Goal: Information Seeking & Learning: Learn about a topic

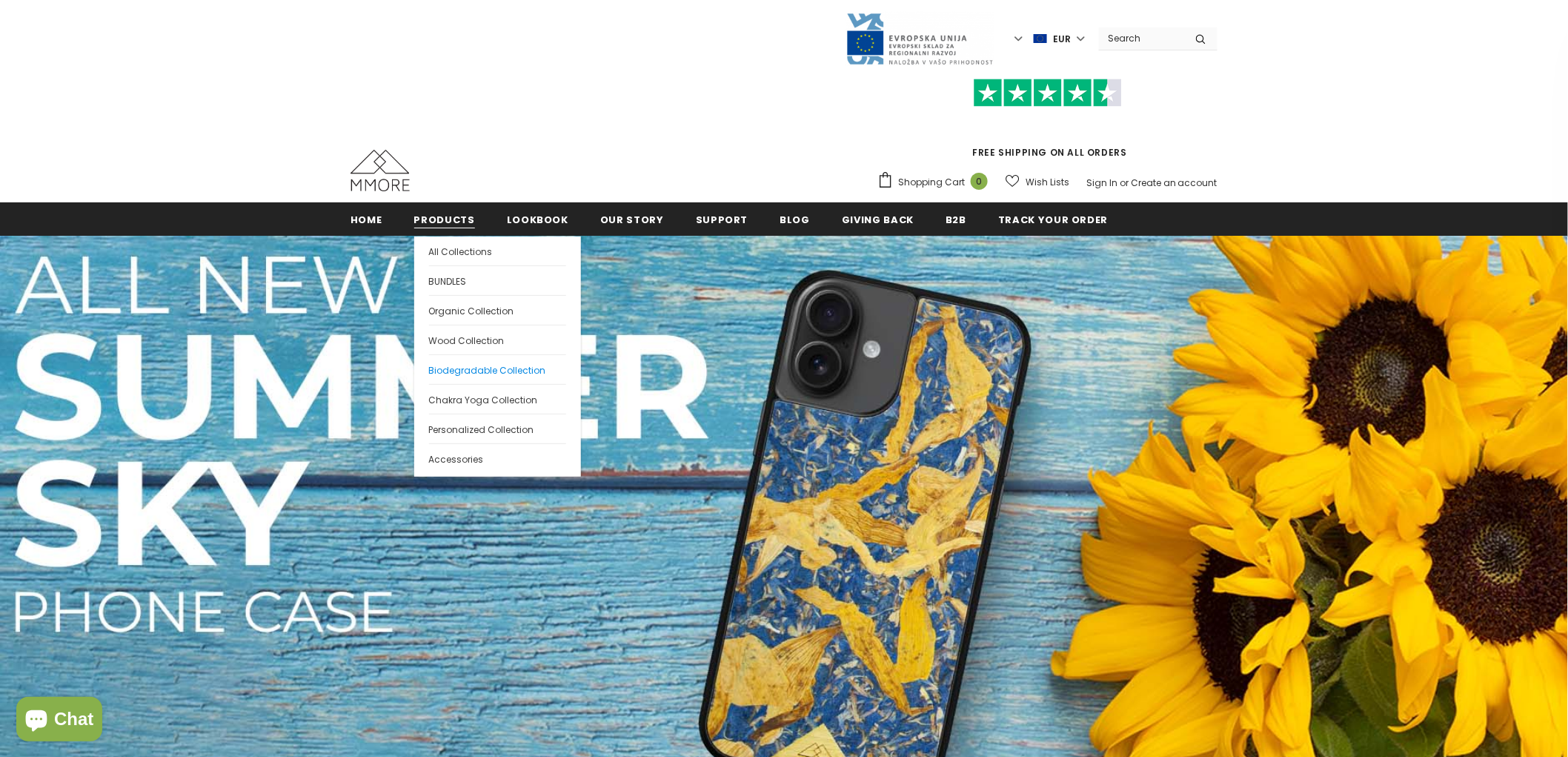
click at [475, 366] on span "Biodegradable Collection" at bounding box center [487, 371] width 117 height 13
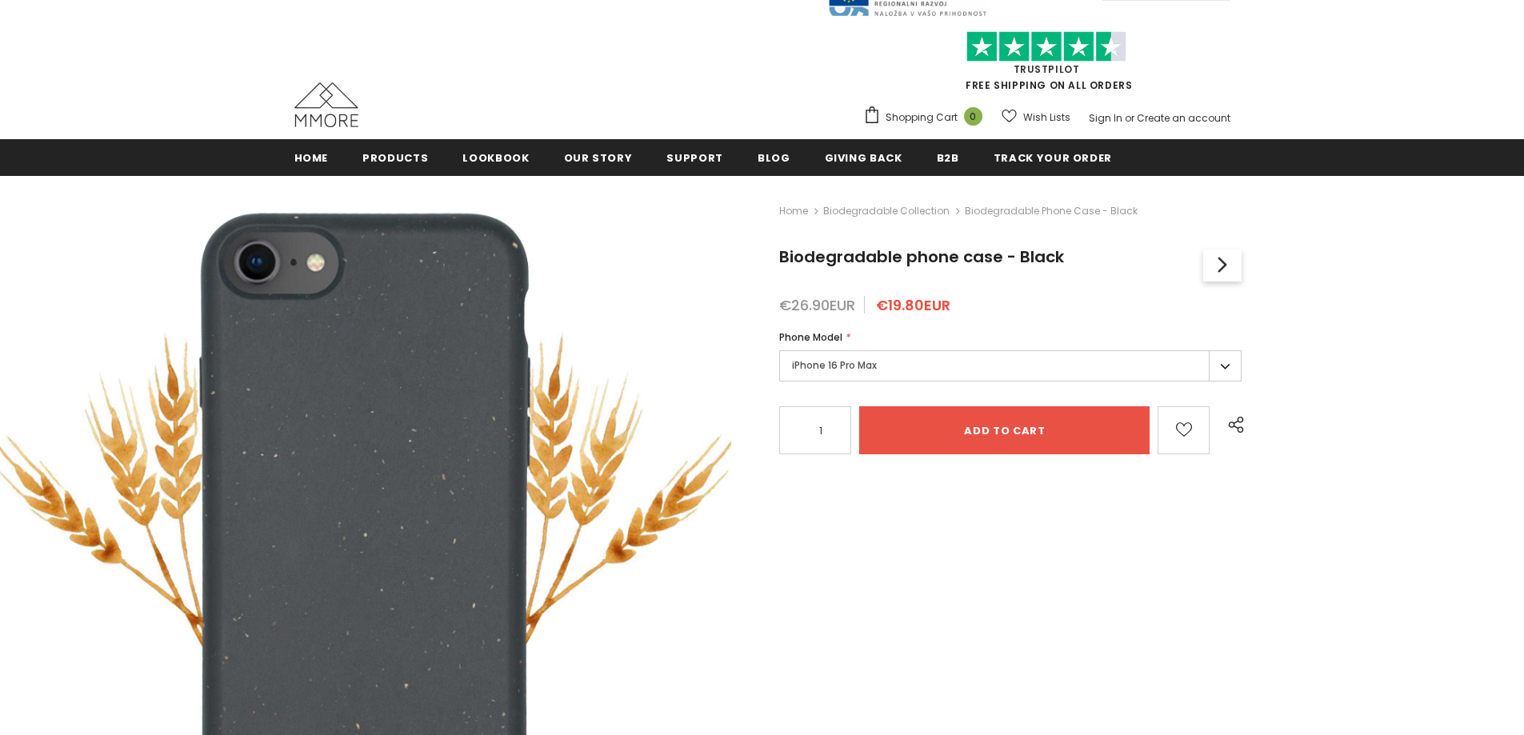
scroll to position [80, 0]
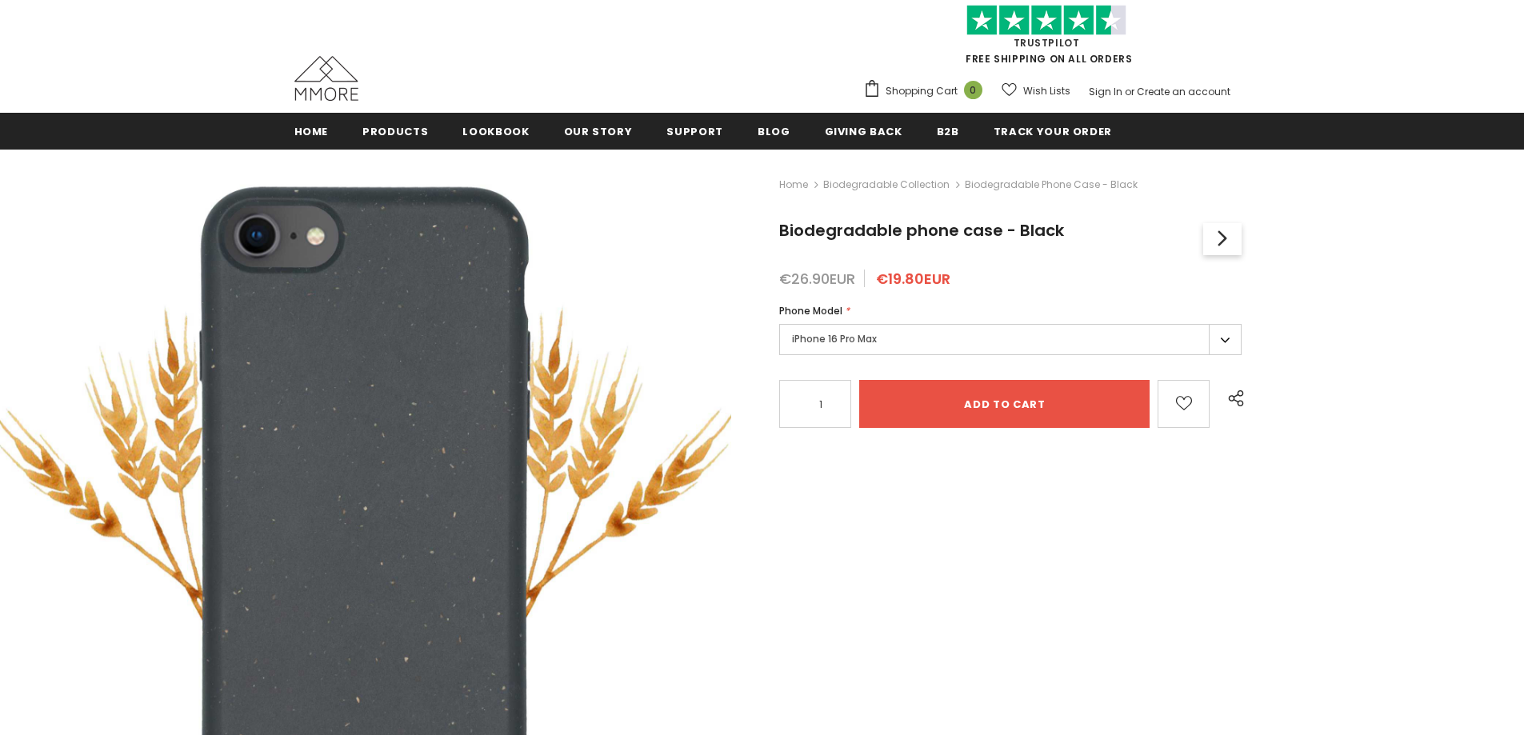
click at [854, 334] on label "iPhone 16 Pro Max" at bounding box center [1010, 339] width 462 height 31
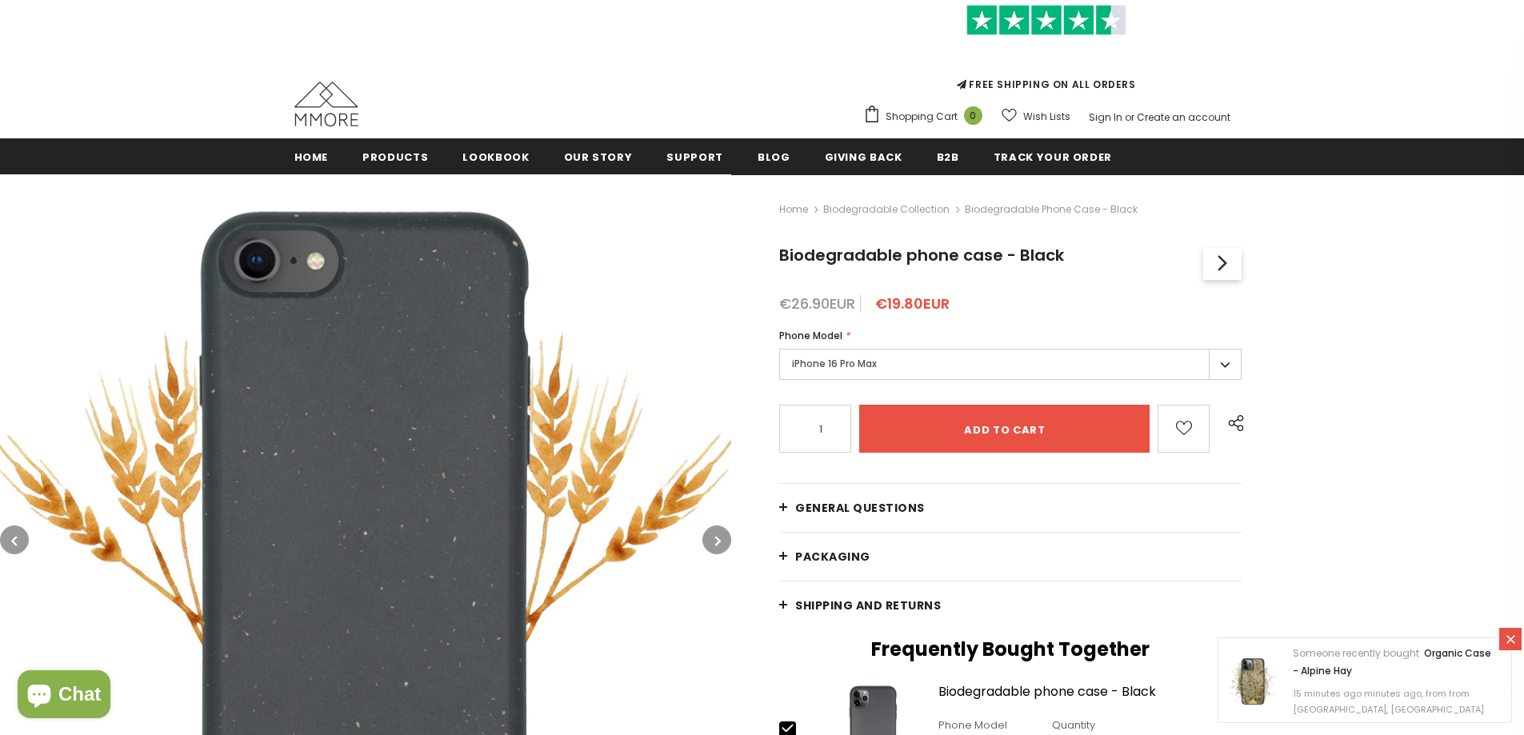
click at [920, 366] on label "iPhone 16 Pro Max" at bounding box center [1010, 364] width 462 height 31
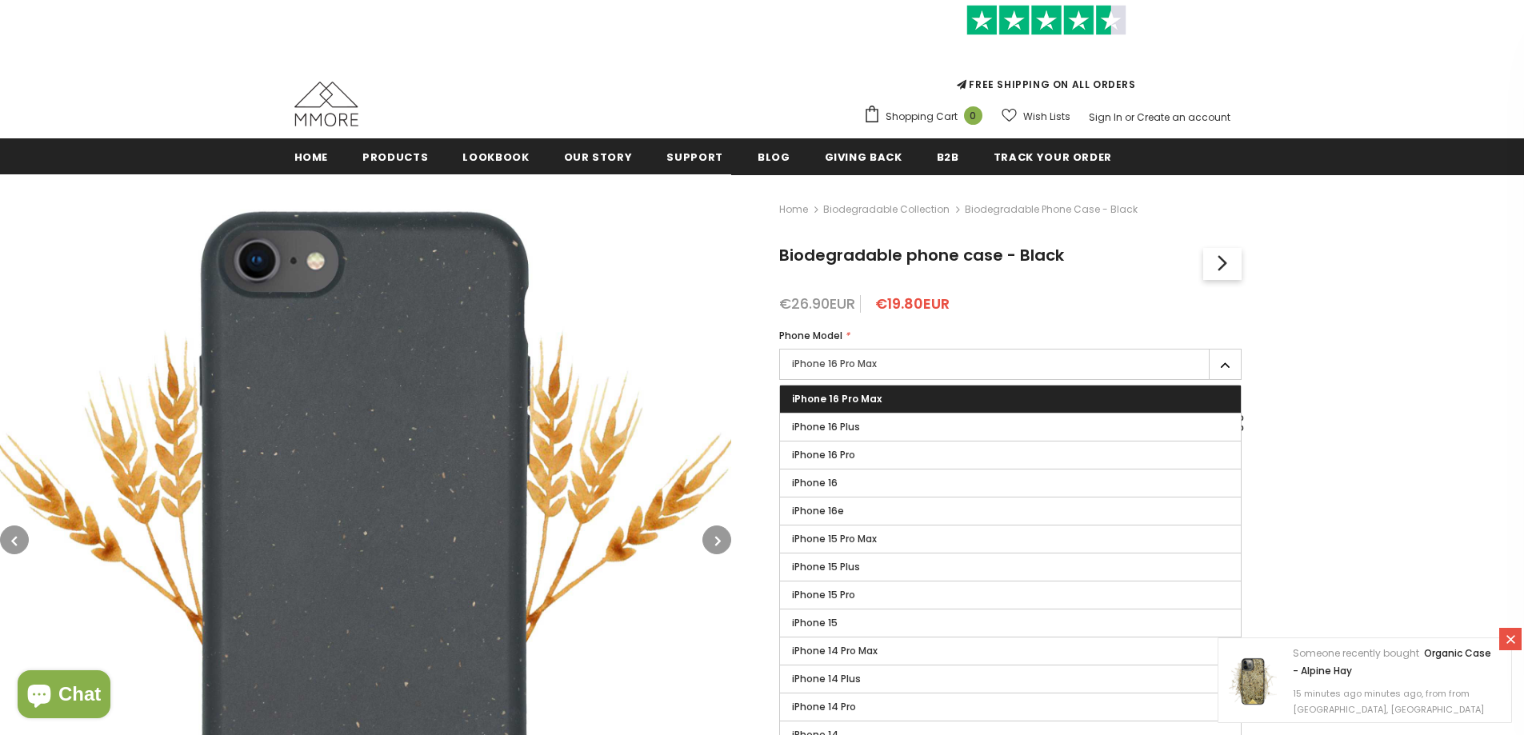
drag, startPoint x: 878, startPoint y: 485, endPoint x: 1400, endPoint y: 519, distance: 522.8
click at [877, 485] on label "iPhone 16" at bounding box center [1010, 483] width 461 height 27
click at [0, 0] on input "iPhone 16" at bounding box center [0, 0] width 0 height 0
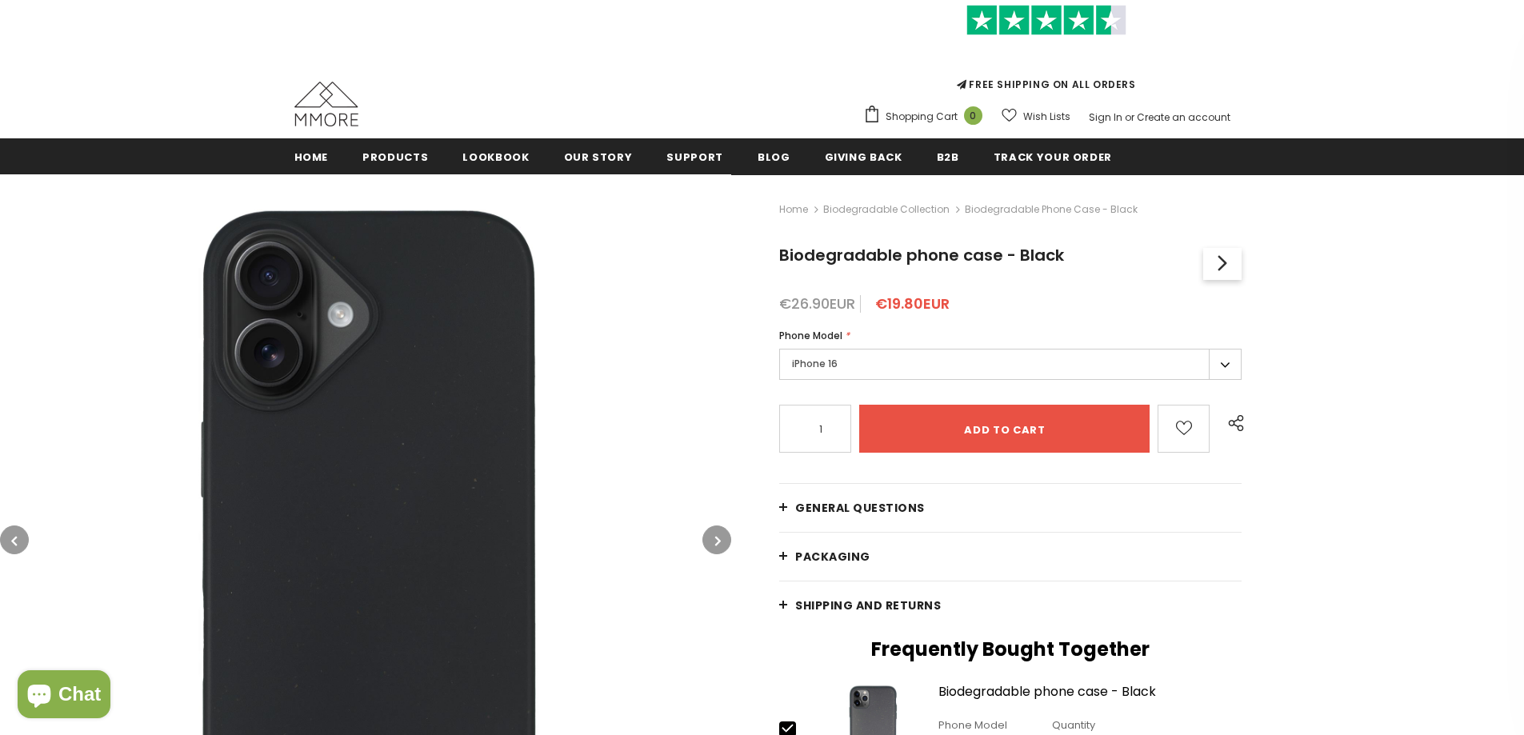
click at [897, 363] on label "iPhone 16" at bounding box center [1010, 364] width 462 height 31
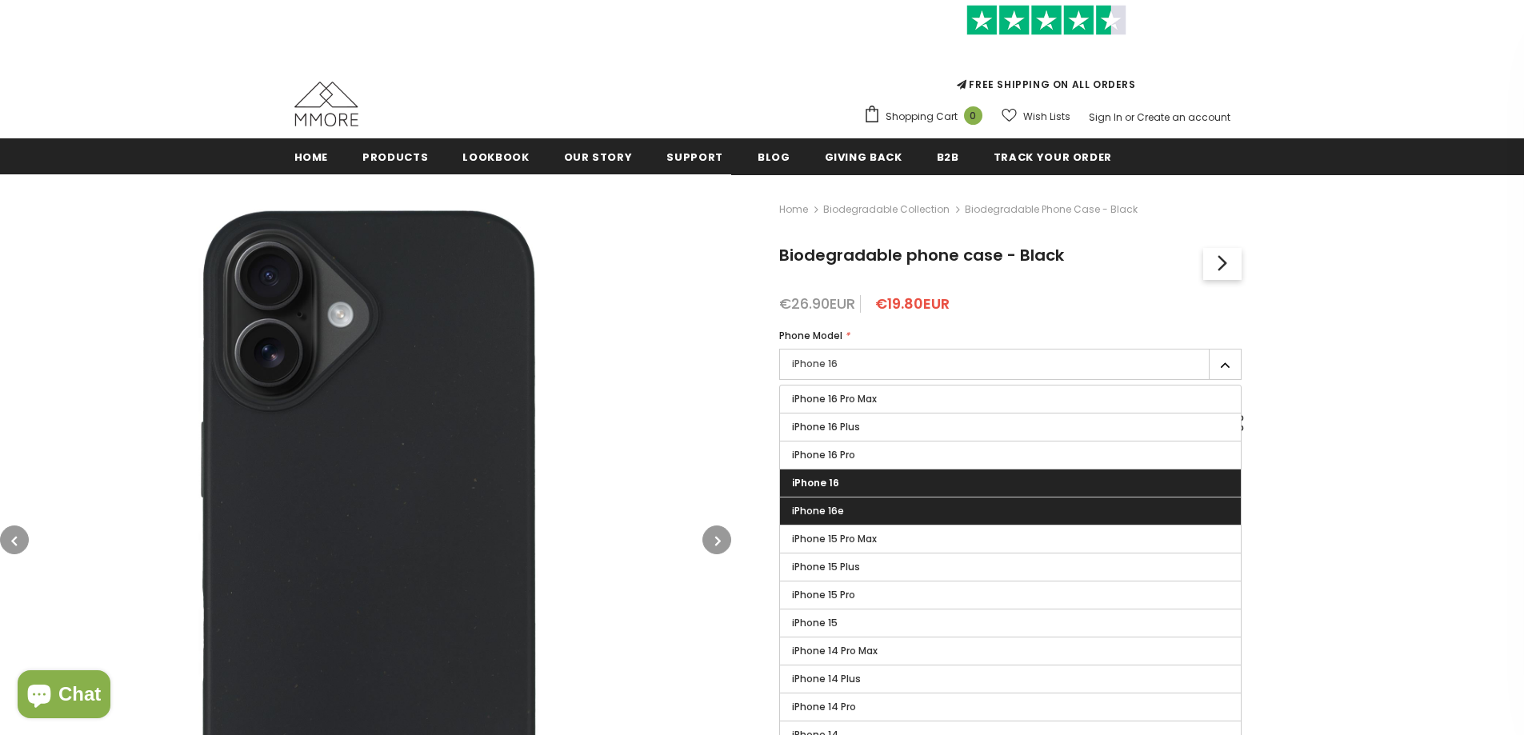
click at [870, 510] on label "iPhone 16e" at bounding box center [1010, 511] width 461 height 27
click at [0, 0] on input "iPhone 16e" at bounding box center [0, 0] width 0 height 0
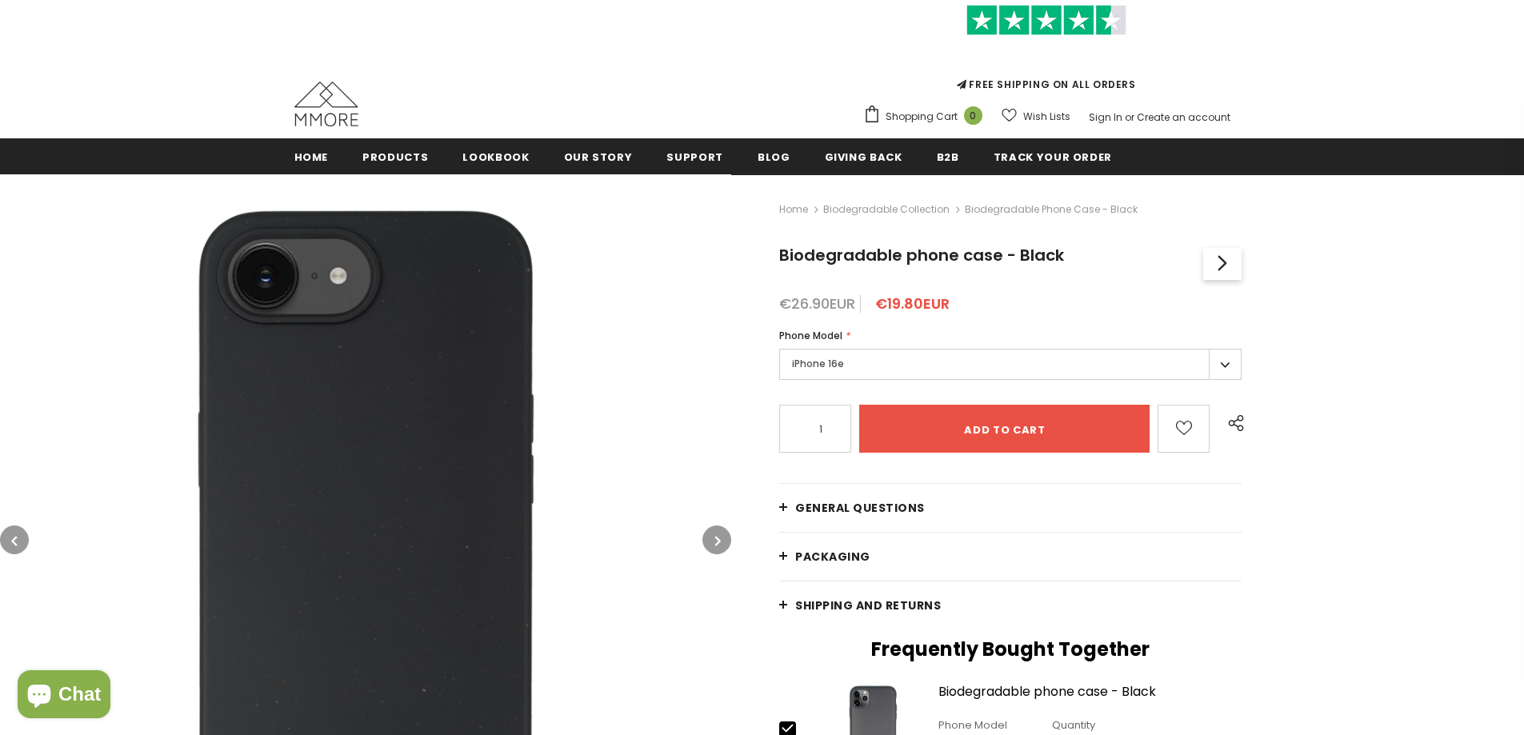
click at [895, 363] on label "iPhone 16e" at bounding box center [1010, 364] width 462 height 31
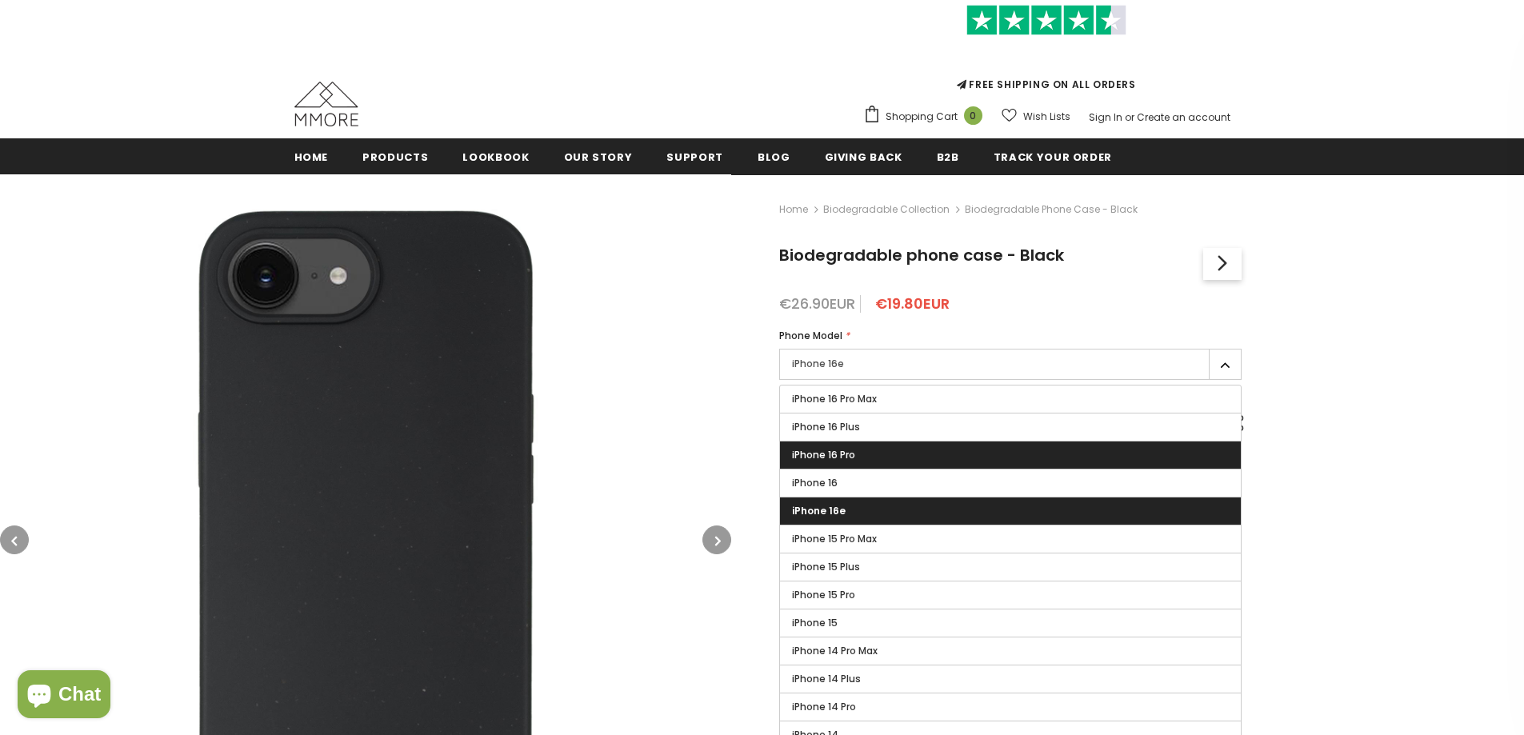
click at [873, 455] on label "iPhone 16 Pro" at bounding box center [1010, 455] width 461 height 27
click at [0, 0] on input "iPhone 16 Pro" at bounding box center [0, 0] width 0 height 0
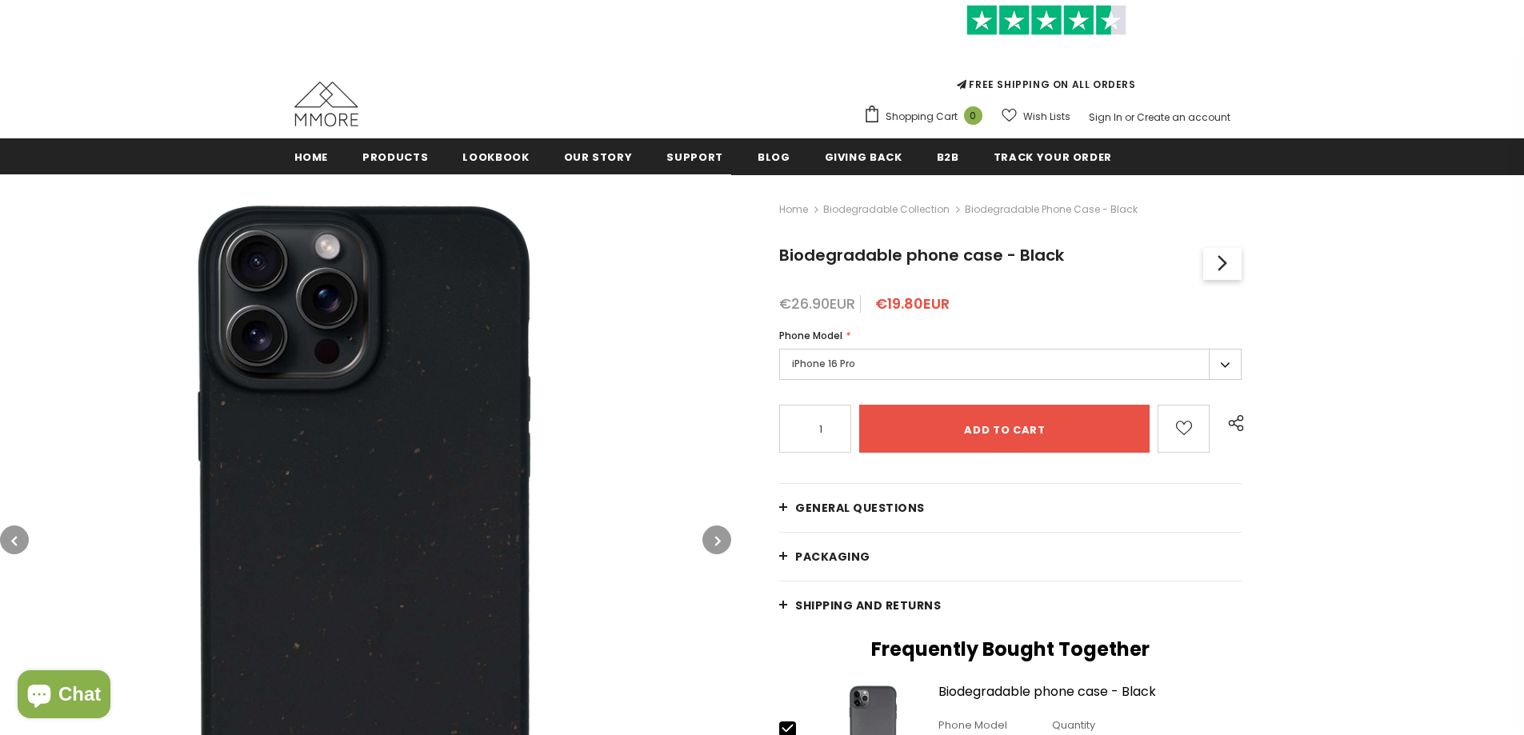
click at [911, 360] on label "iPhone 16 Pro" at bounding box center [1010, 364] width 462 height 31
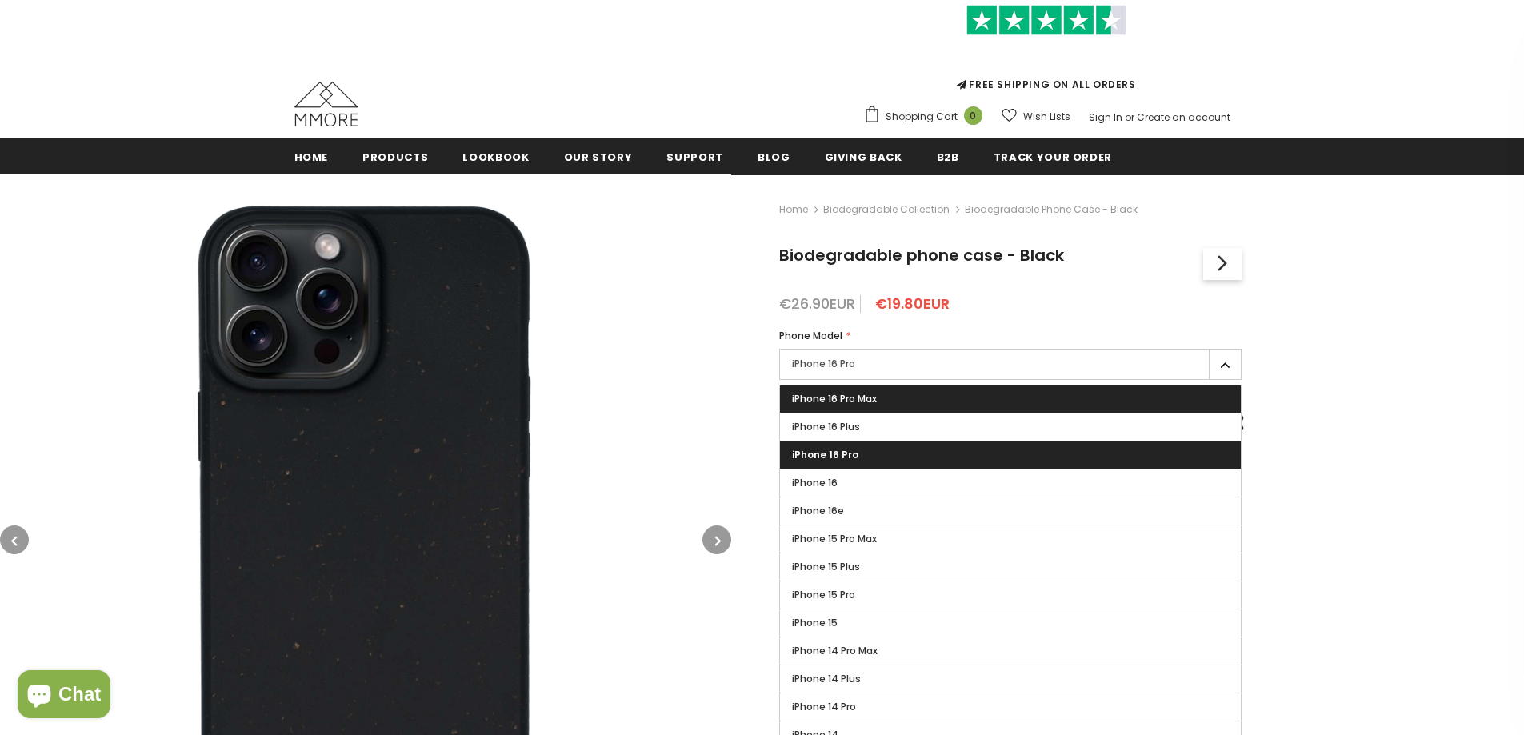
click at [887, 399] on label "iPhone 16 Pro Max" at bounding box center [1010, 399] width 461 height 27
click at [0, 0] on input "iPhone 16 Pro Max" at bounding box center [0, 0] width 0 height 0
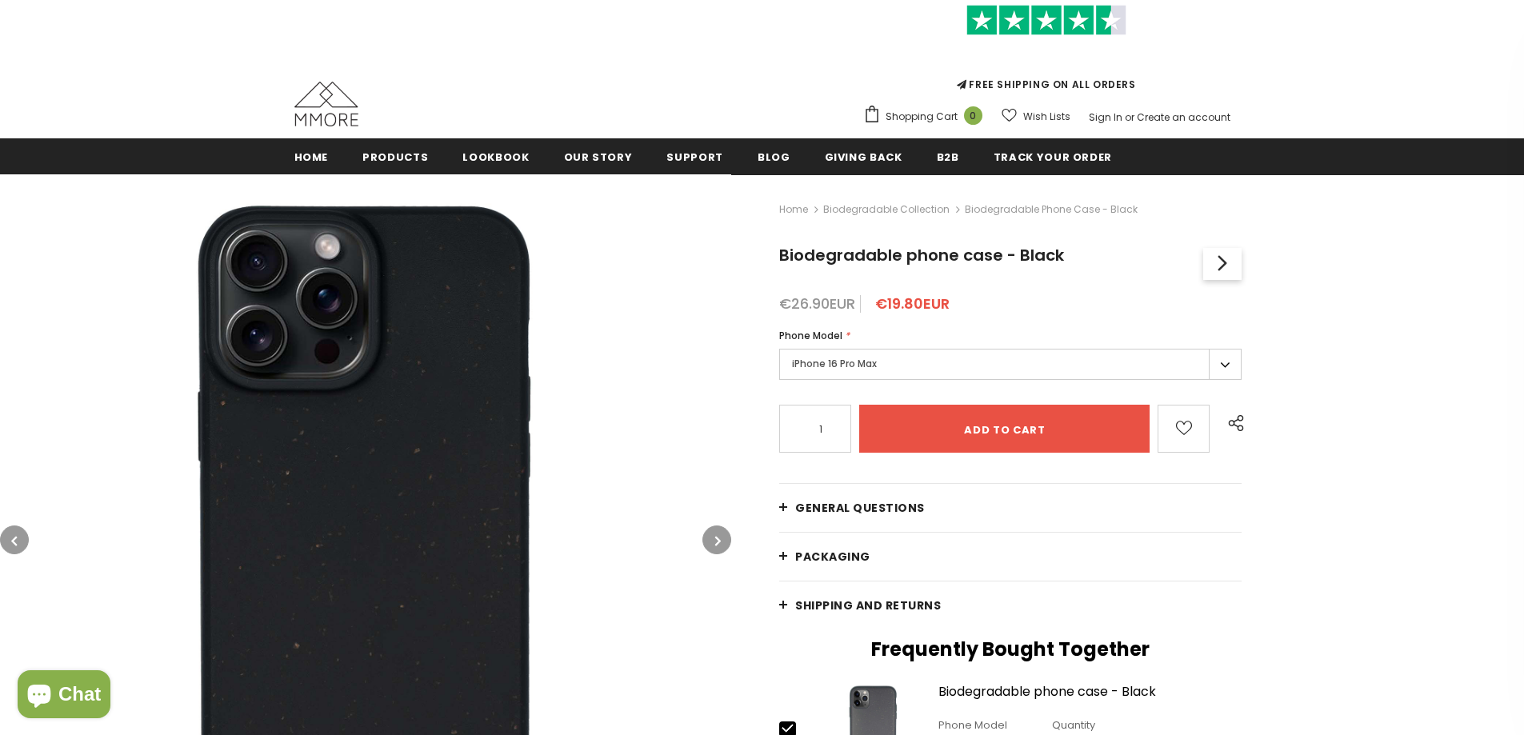
click at [835, 363] on label "iPhone 16 Pro Max" at bounding box center [1010, 364] width 462 height 31
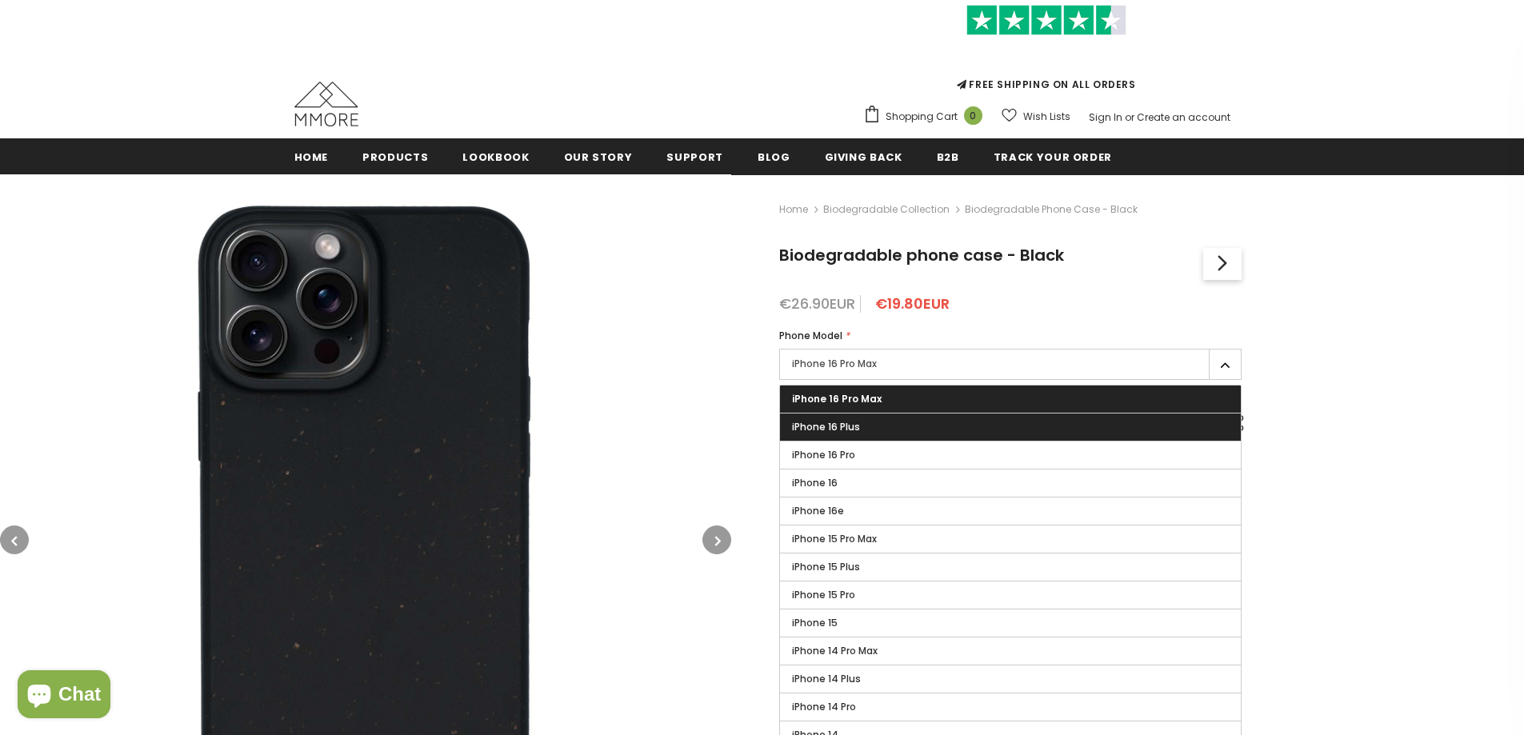
click at [866, 422] on label "iPhone 16 Plus" at bounding box center [1010, 427] width 461 height 27
click at [0, 0] on input "iPhone 16 Plus" at bounding box center [0, 0] width 0 height 0
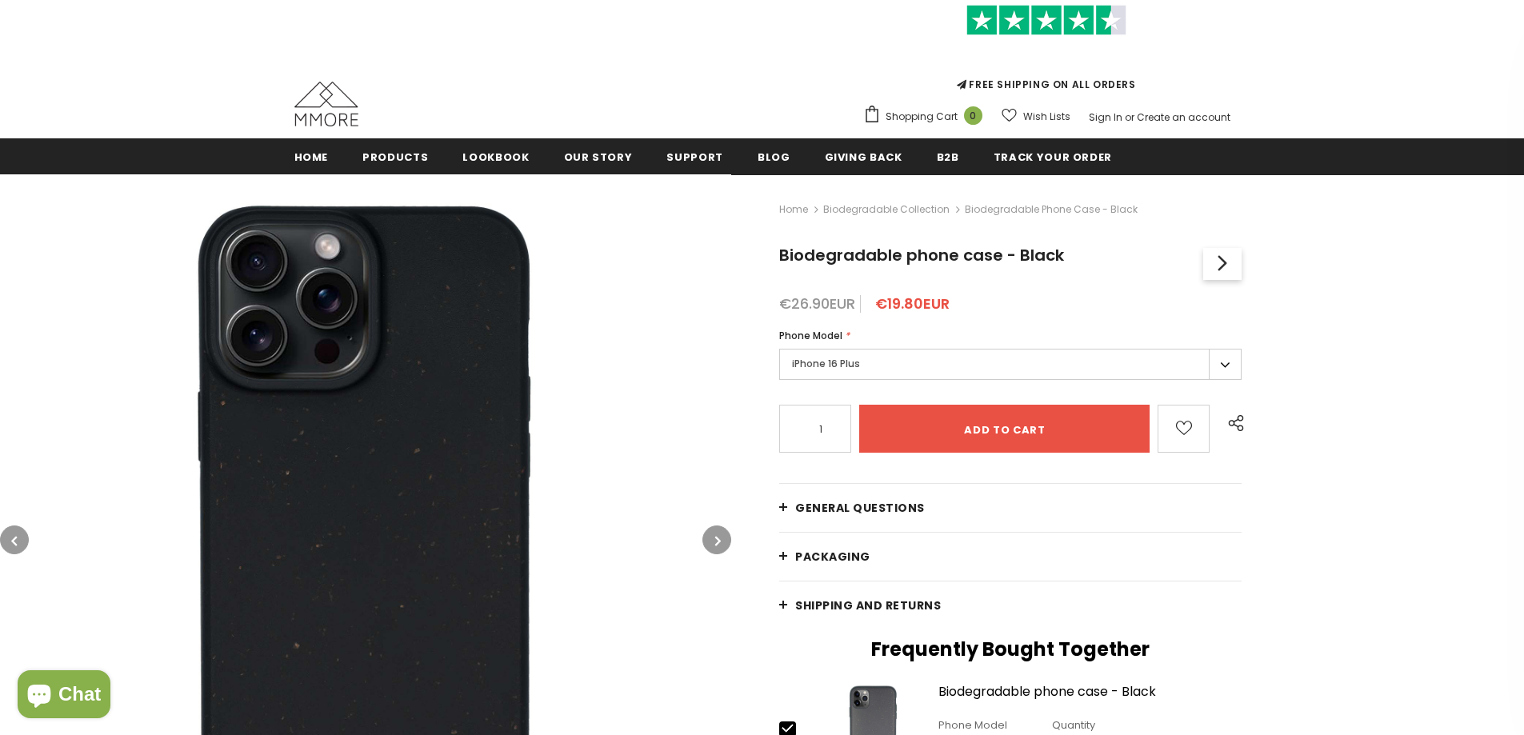
click at [883, 364] on label "iPhone 16 Plus" at bounding box center [1010, 364] width 462 height 31
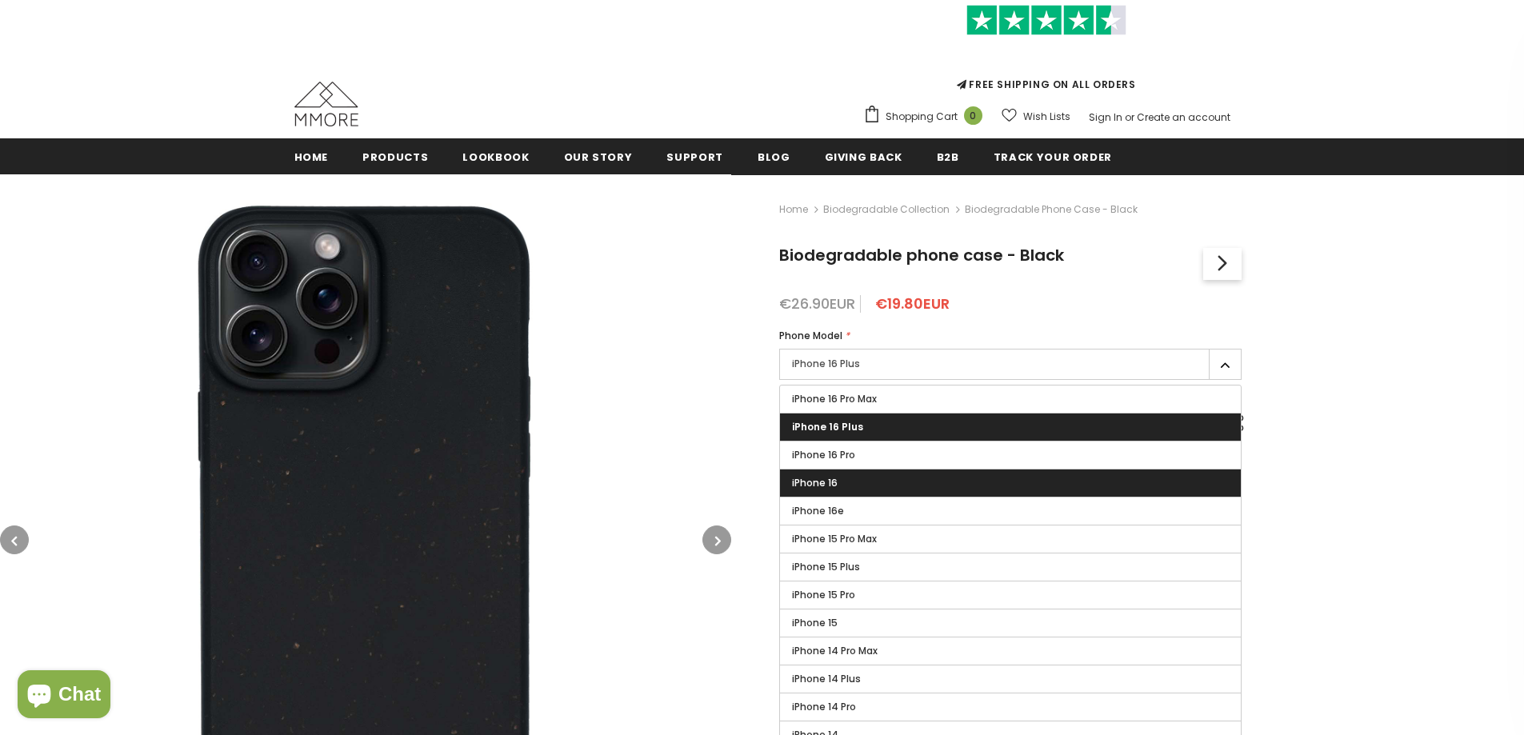
click at [878, 486] on label "iPhone 16" at bounding box center [1010, 483] width 461 height 27
click at [0, 0] on input "iPhone 16" at bounding box center [0, 0] width 0 height 0
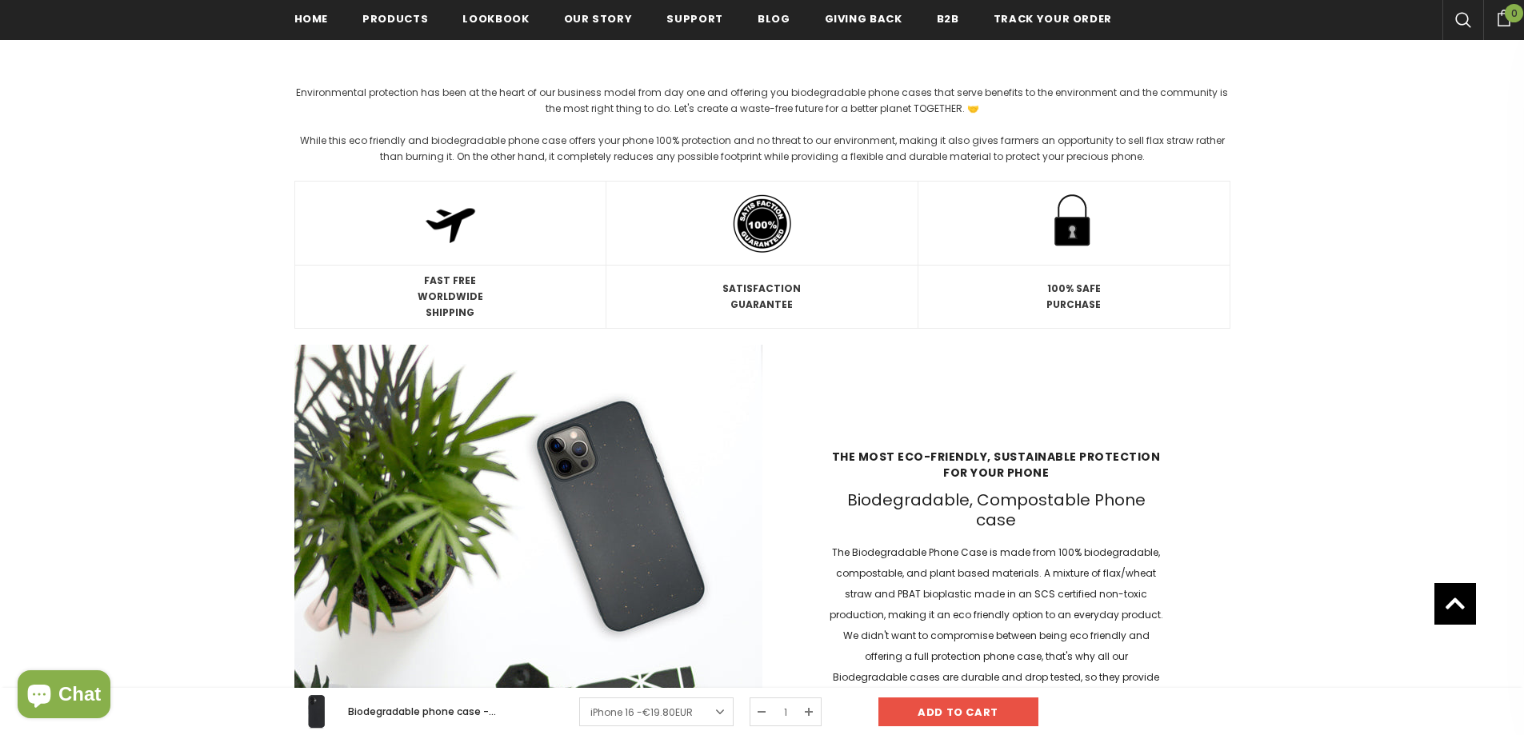
scroll to position [1284, 0]
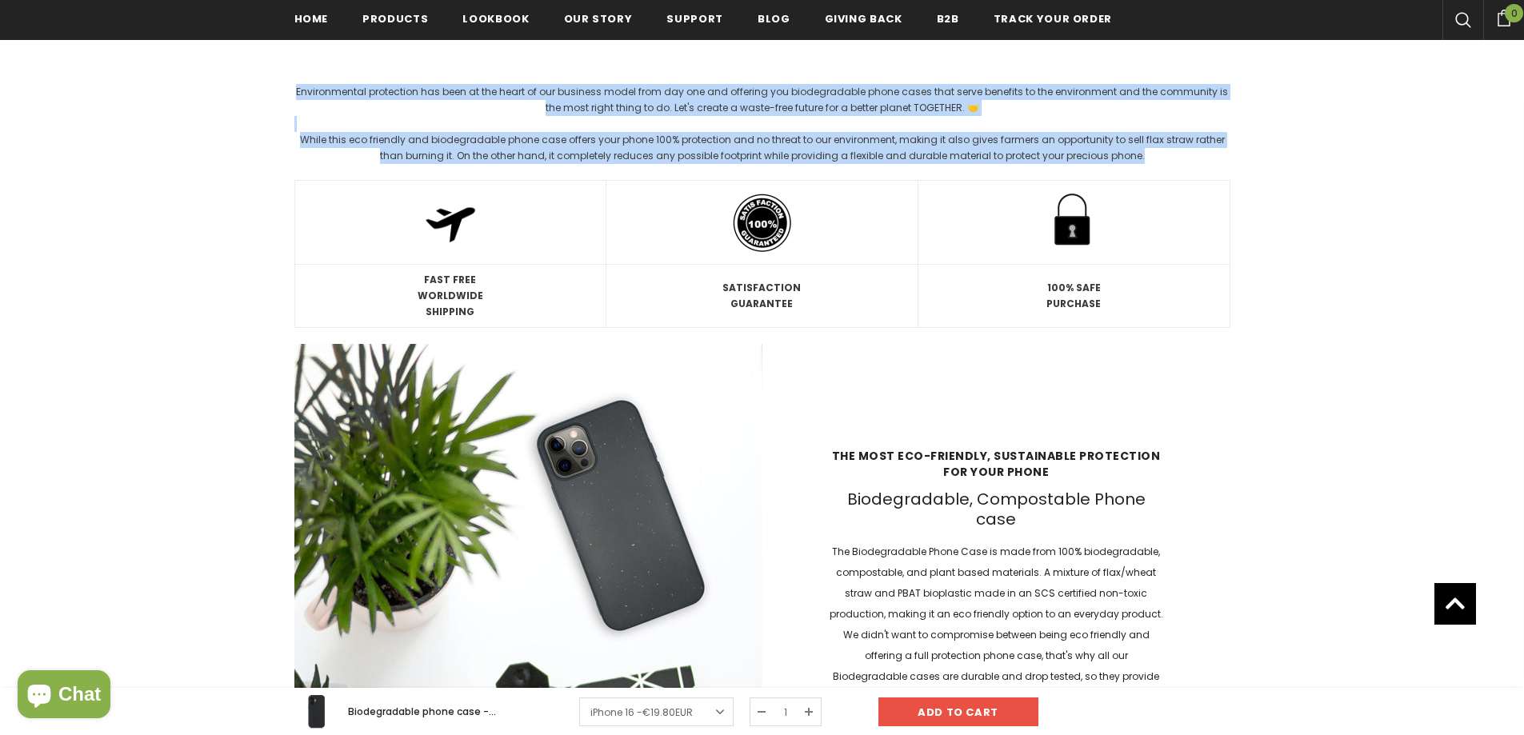
drag, startPoint x: 280, startPoint y: 86, endPoint x: 1347, endPoint y: 164, distance: 1070.2
click at [1347, 164] on div at bounding box center [762, 439] width 1524 height 2931
click at [1013, 134] on div "While this eco friendly and biodegradable phone case offers your phone 100% pro…" at bounding box center [762, 148] width 936 height 32
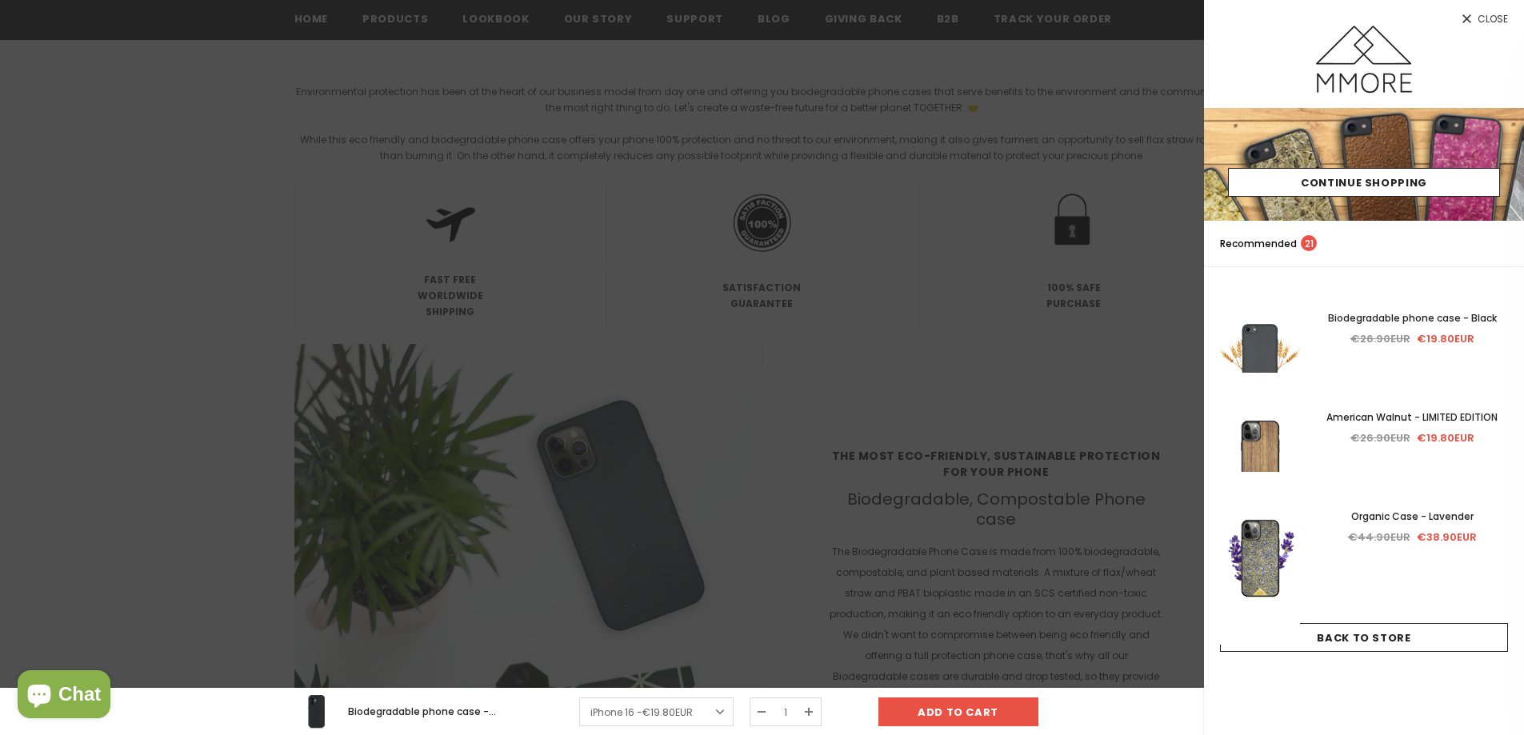
click at [1002, 254] on div at bounding box center [762, 367] width 1524 height 735
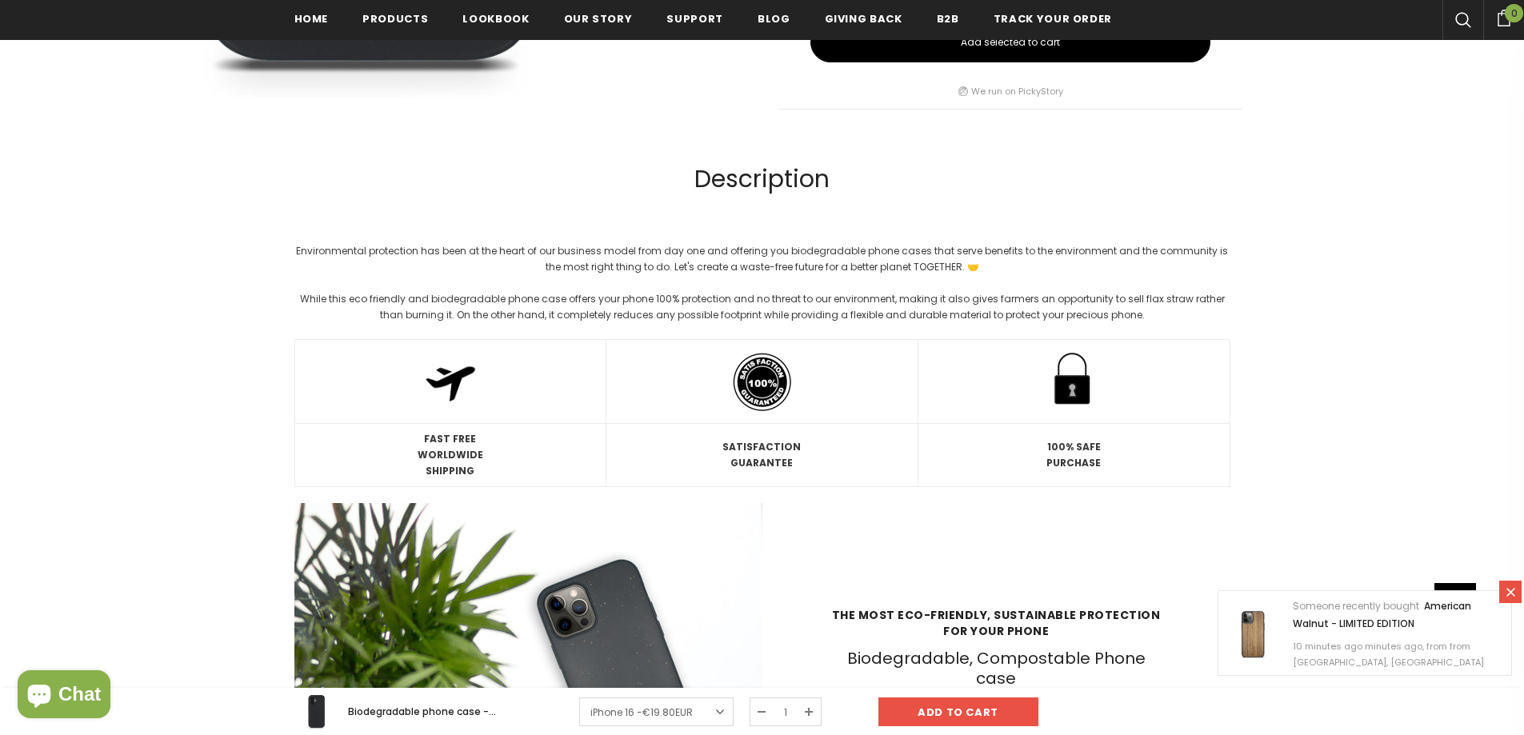
scroll to position [1124, 0]
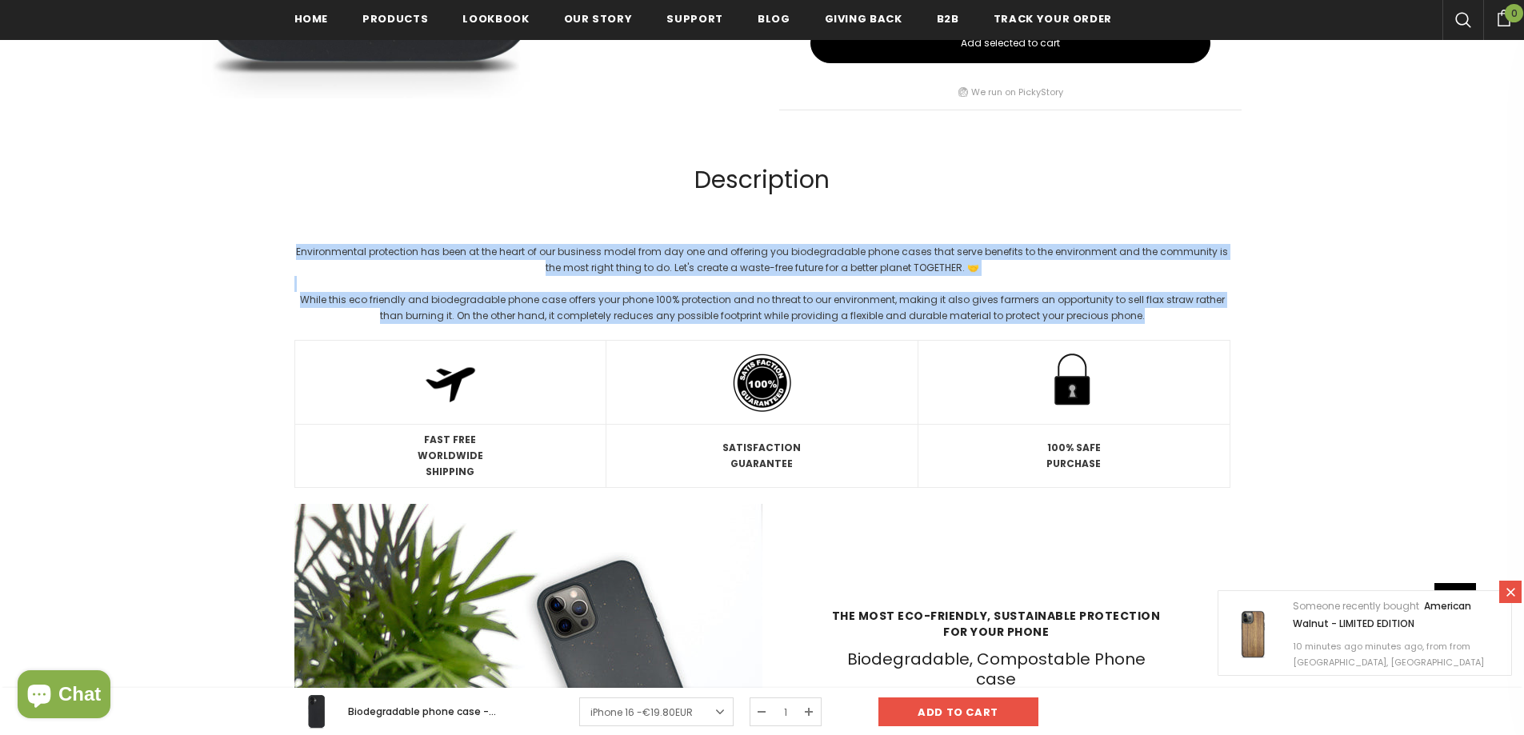
drag, startPoint x: 1127, startPoint y: 307, endPoint x: 269, endPoint y: 253, distance: 859.4
click at [269, 253] on div at bounding box center [762, 599] width 1524 height 2931
copy div "Environmental protection has been at the heart of our business model from day o…"
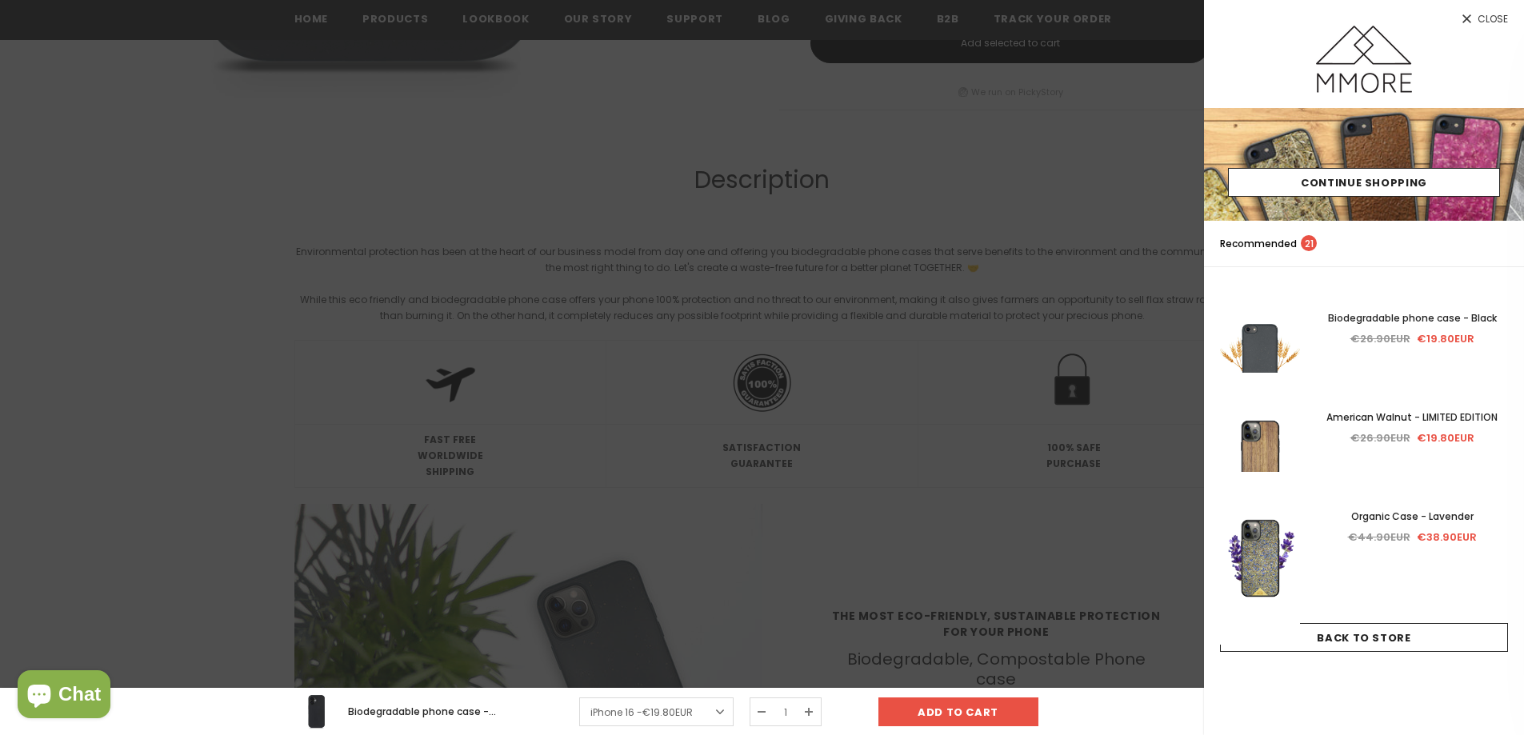
click at [729, 266] on div at bounding box center [762, 367] width 1524 height 735
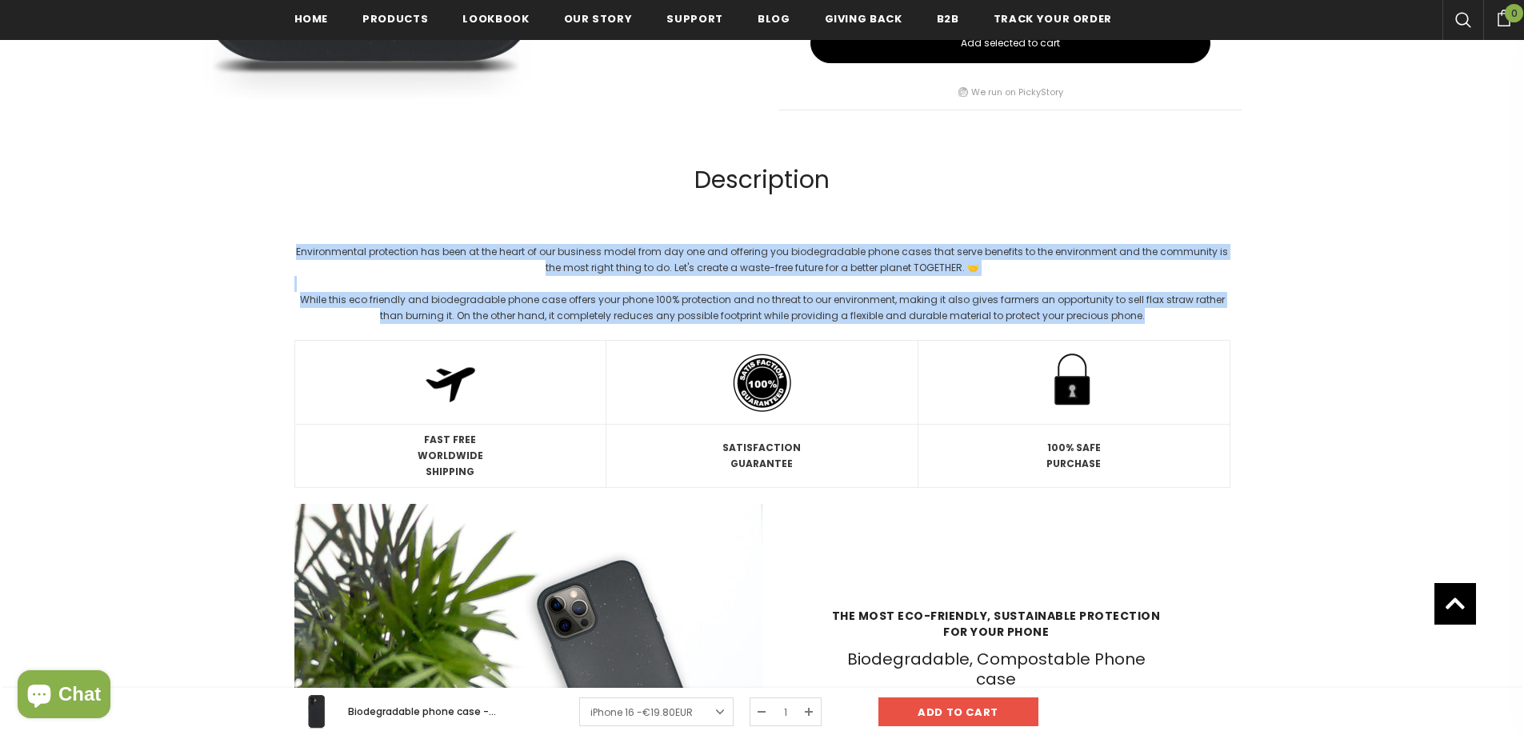
drag, startPoint x: 1144, startPoint y: 320, endPoint x: 290, endPoint y: 242, distance: 858.0
copy div "Environmental protection has been at the heart of our business model from day o…"
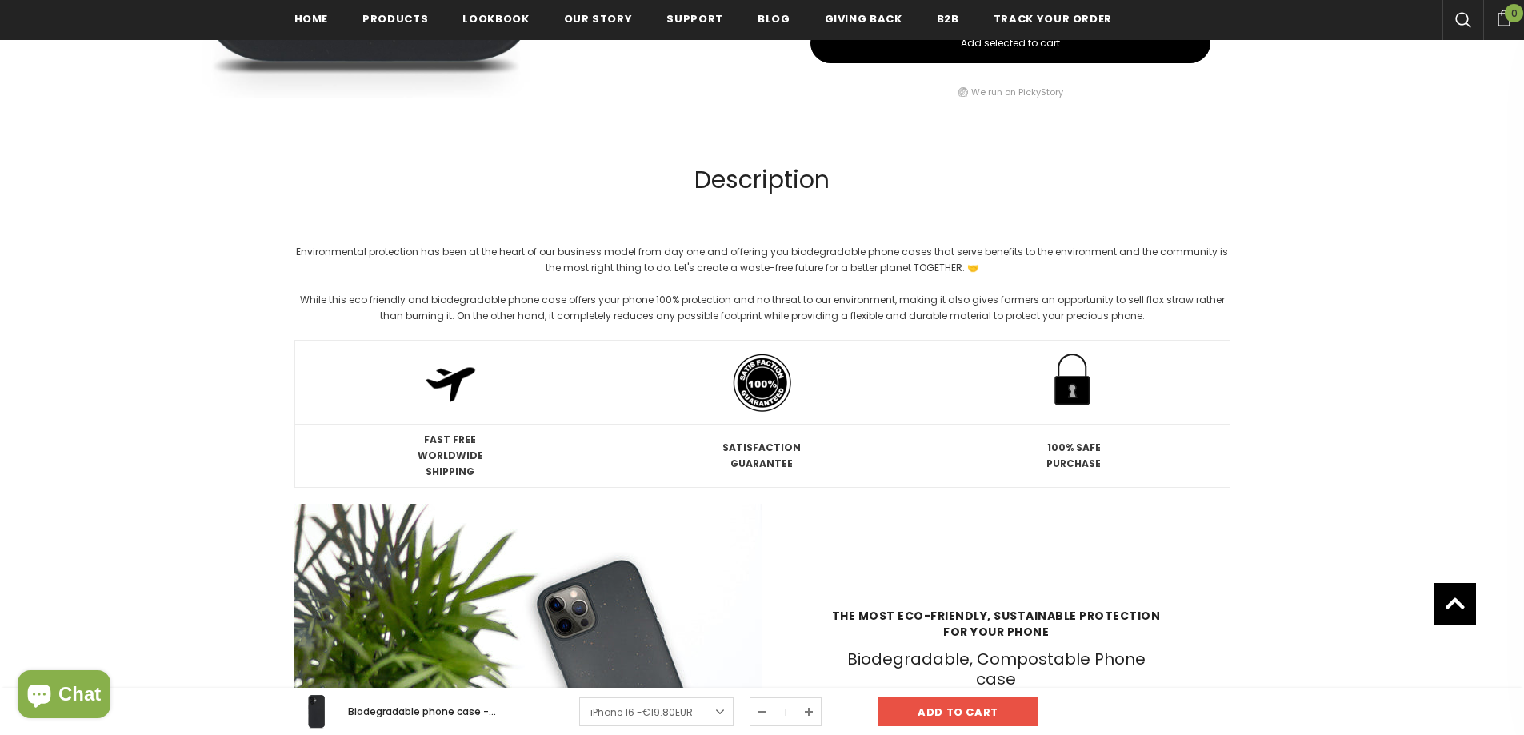
click at [1422, 396] on div at bounding box center [762, 599] width 1524 height 2931
